Goal: Information Seeking & Learning: Learn about a topic

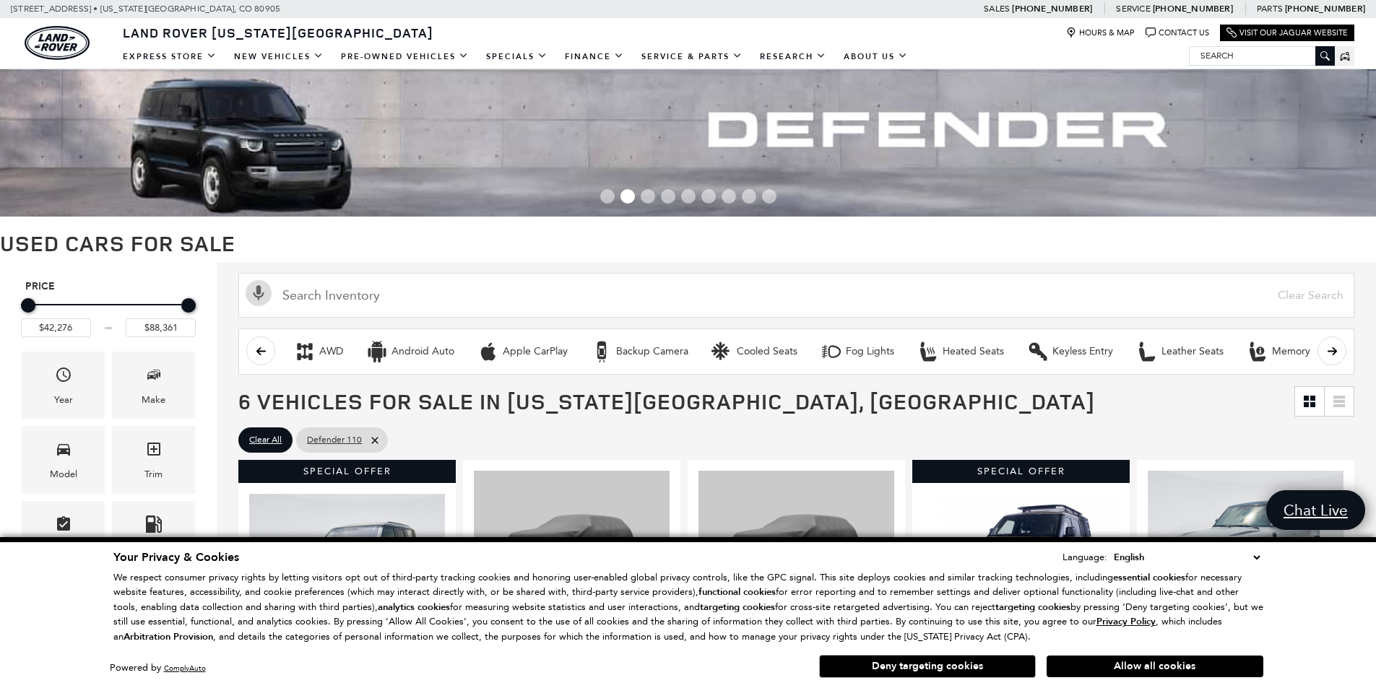
click at [1126, 668] on button "Allow all cookies" at bounding box center [1155, 667] width 217 height 22
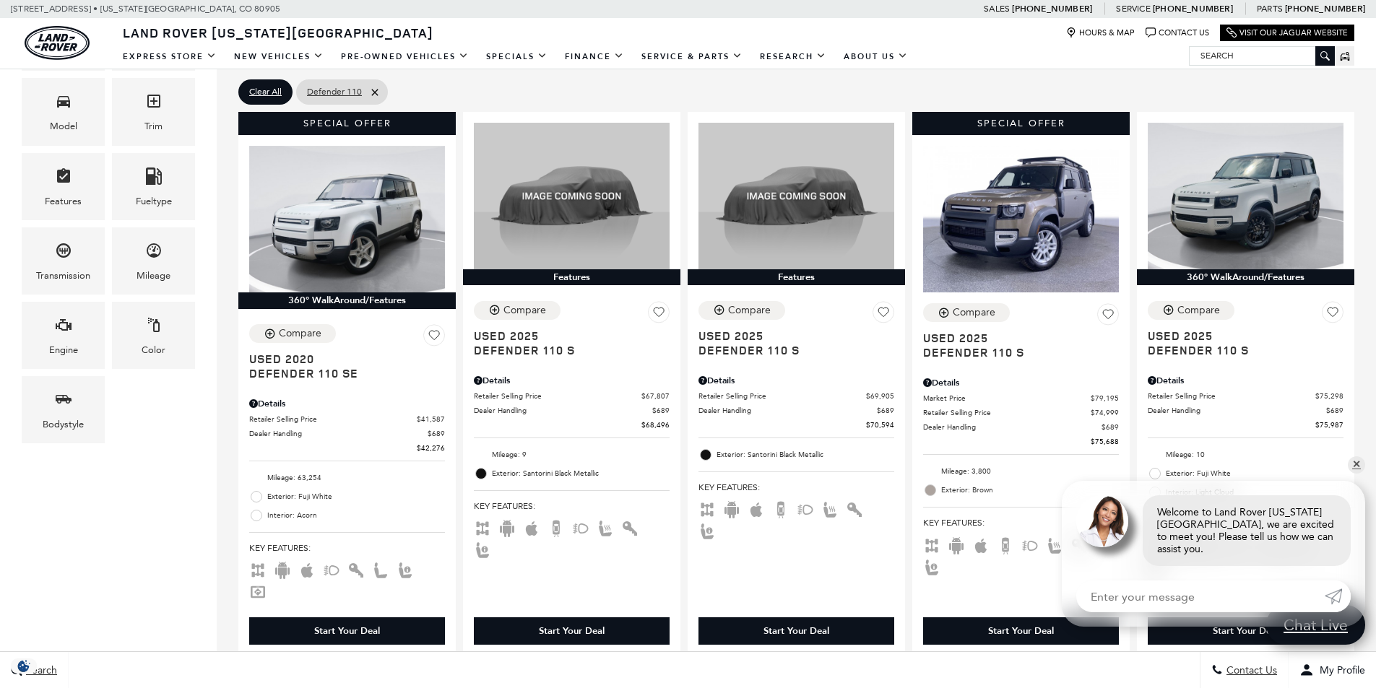
scroll to position [131, 0]
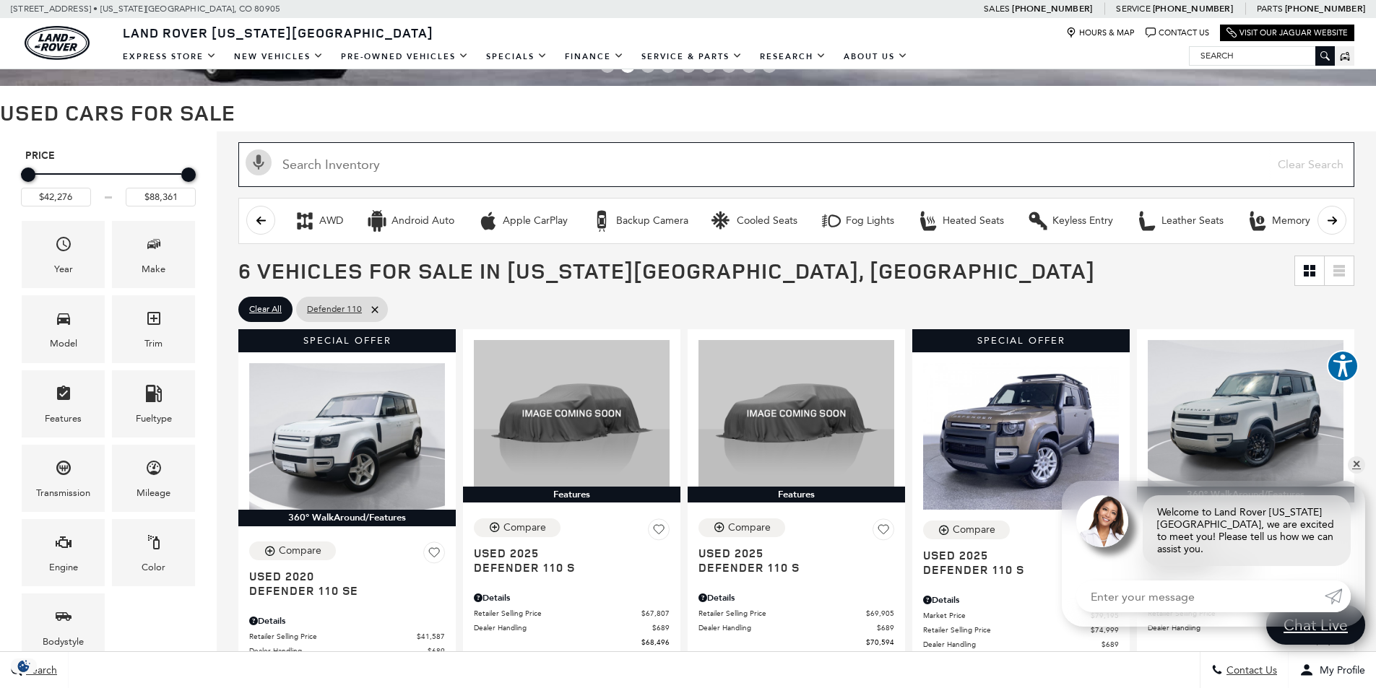
click at [587, 163] on input "Search Inventory" at bounding box center [796, 164] width 1116 height 45
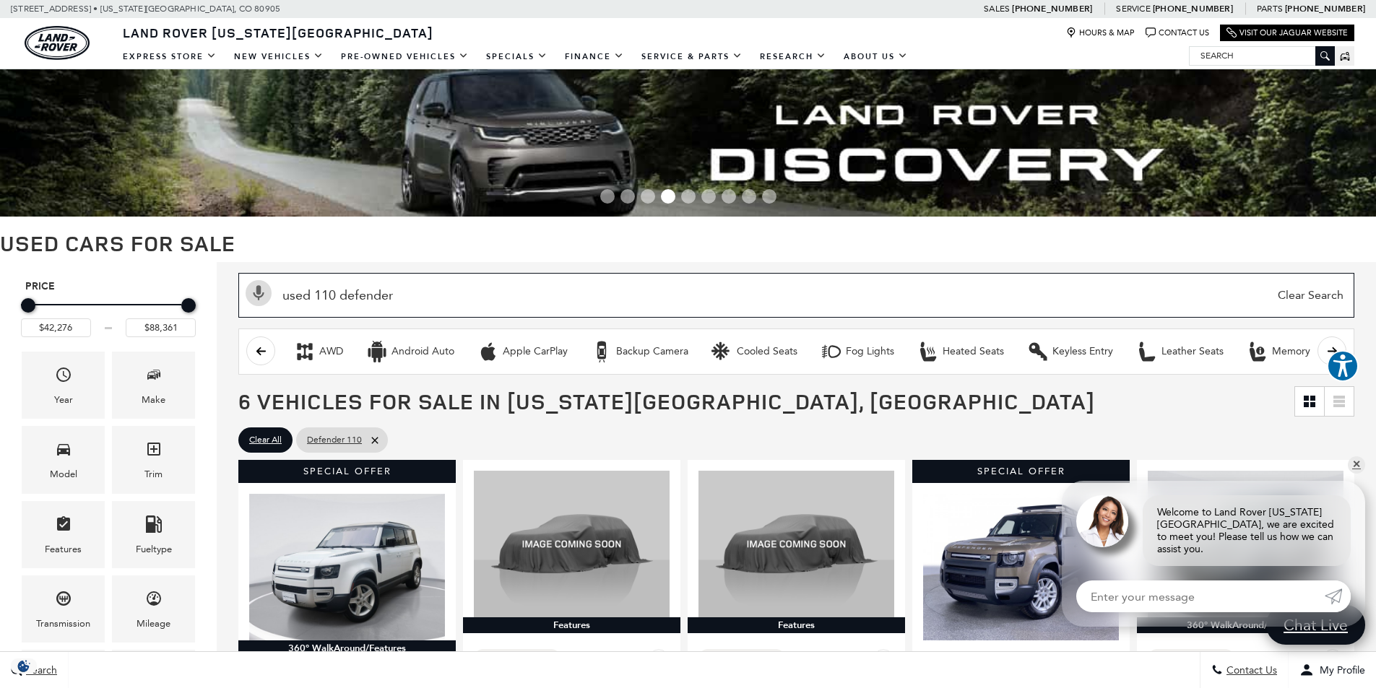
type input "used 110 defender"
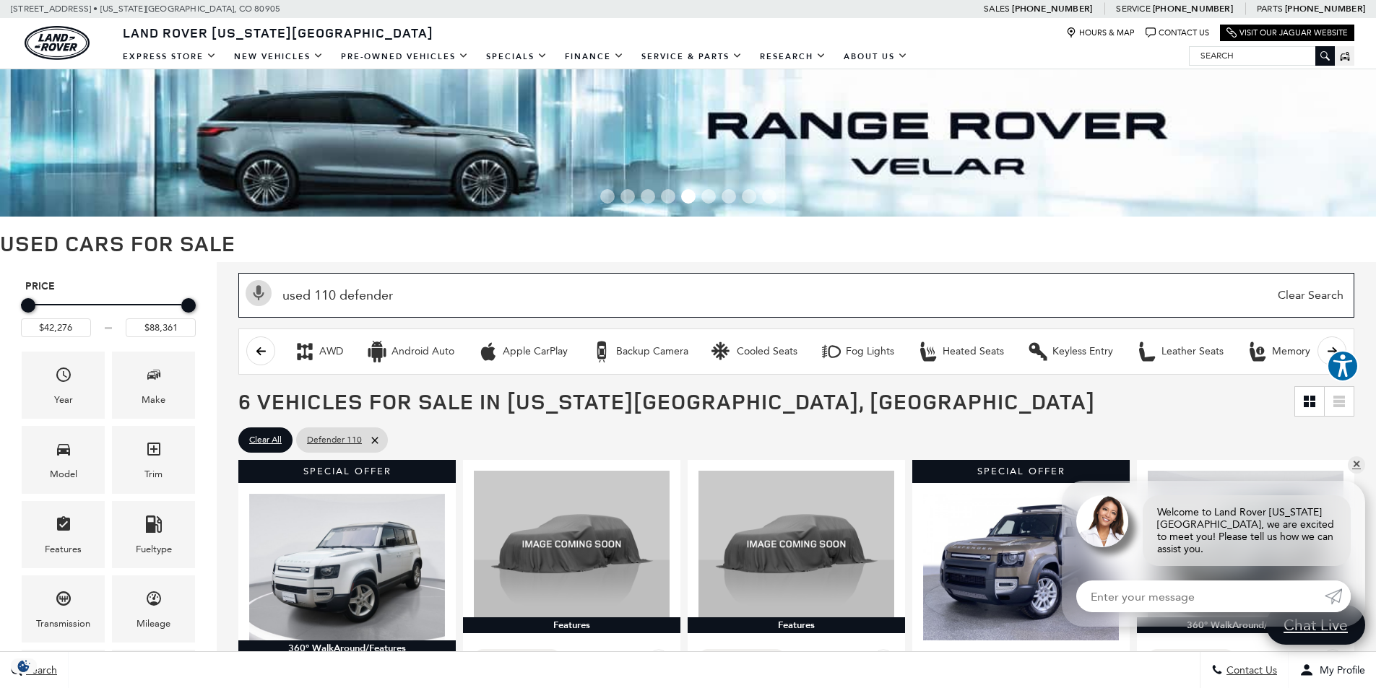
click at [543, 284] on input "used 110 defender" at bounding box center [796, 295] width 1116 height 45
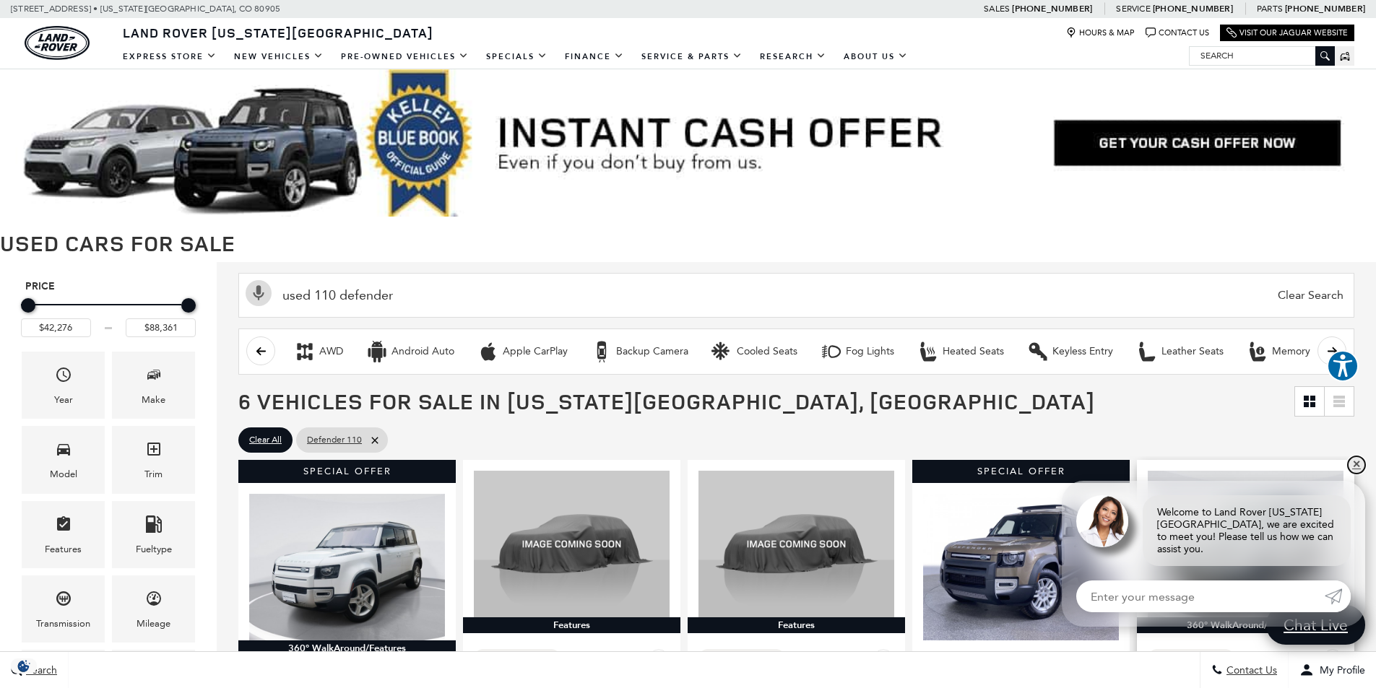
click at [1356, 474] on link "✕" at bounding box center [1356, 465] width 17 height 17
